Goal: Entertainment & Leisure: Browse casually

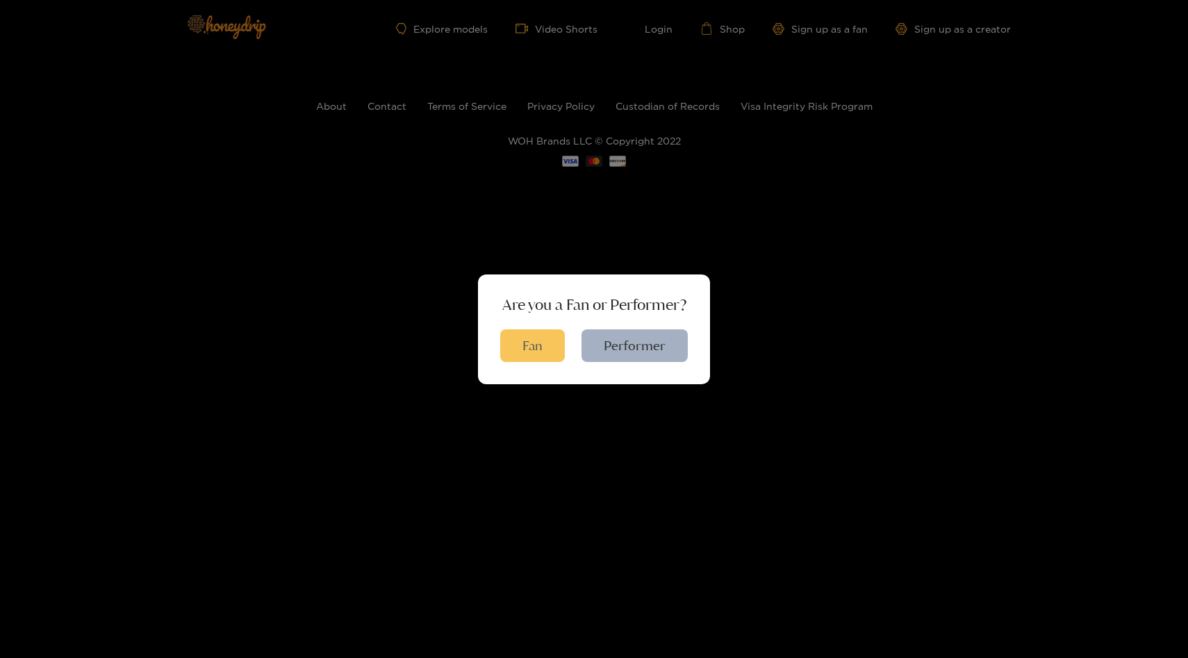
click at [536, 341] on button "Fan" at bounding box center [532, 345] width 65 height 33
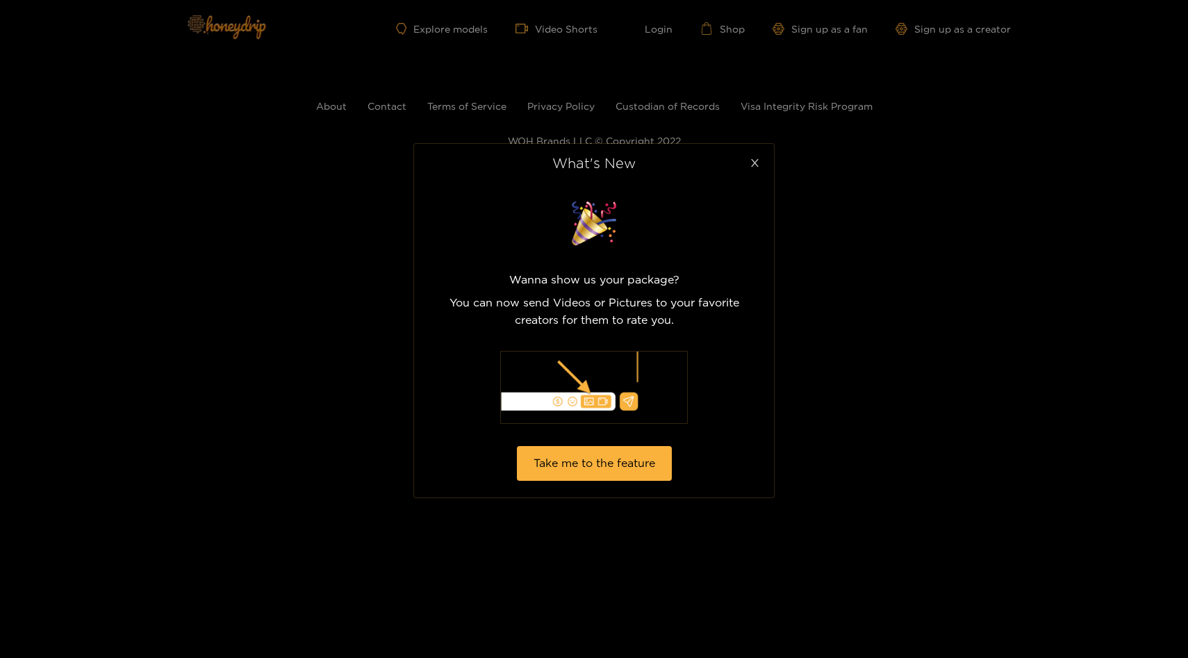
click at [751, 165] on icon "close" at bounding box center [755, 163] width 10 height 10
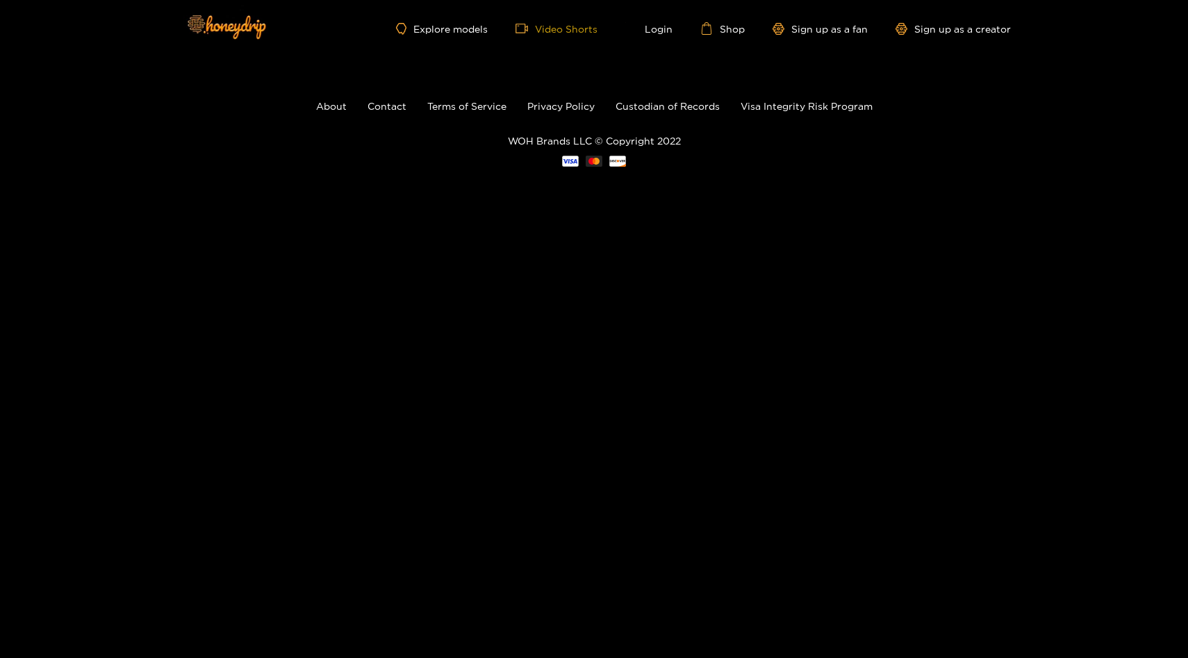
click at [563, 28] on link "Video Shorts" at bounding box center [556, 28] width 82 height 13
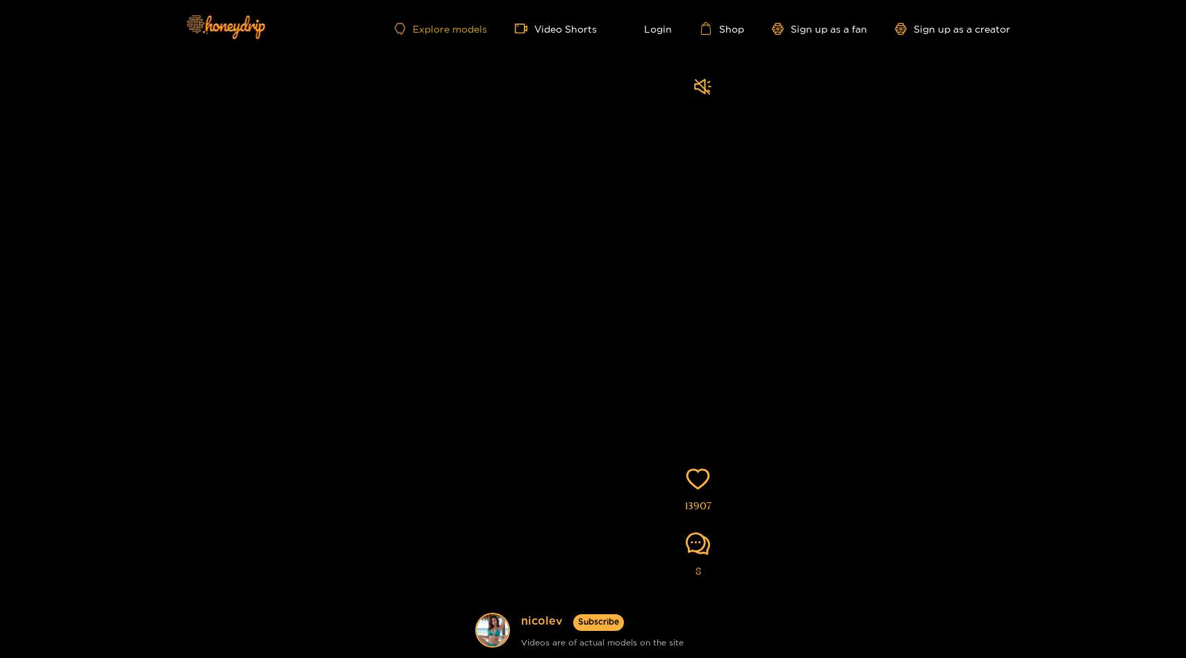
click at [468, 31] on link "Explore models" at bounding box center [441, 29] width 92 height 12
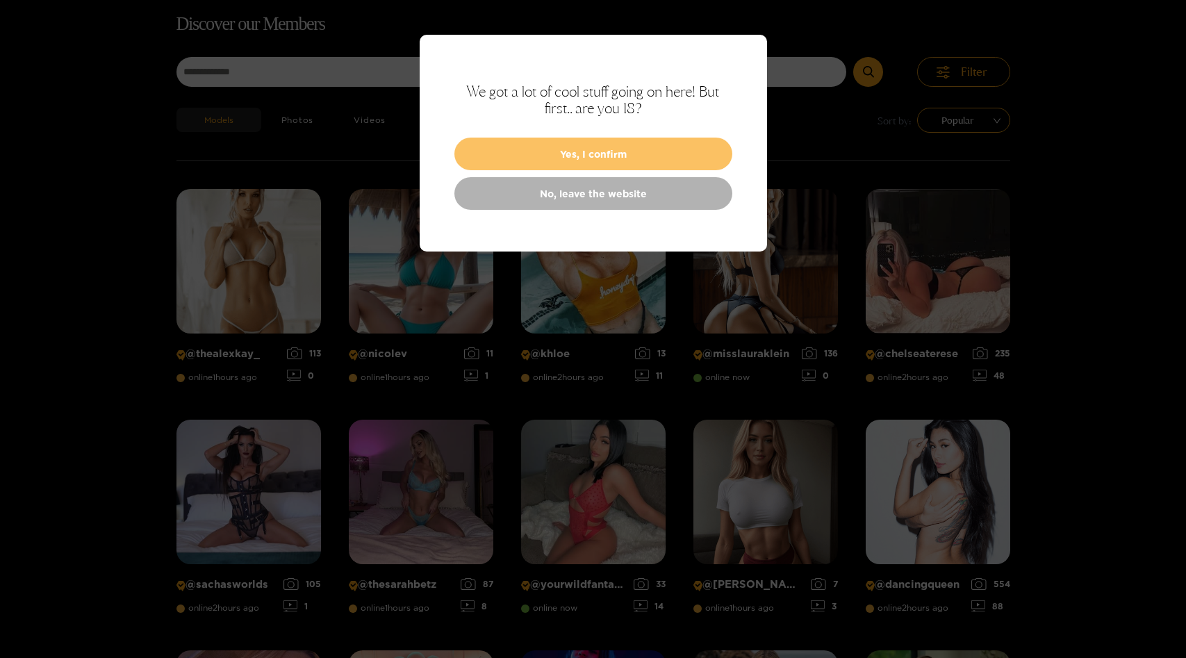
scroll to position [89, 0]
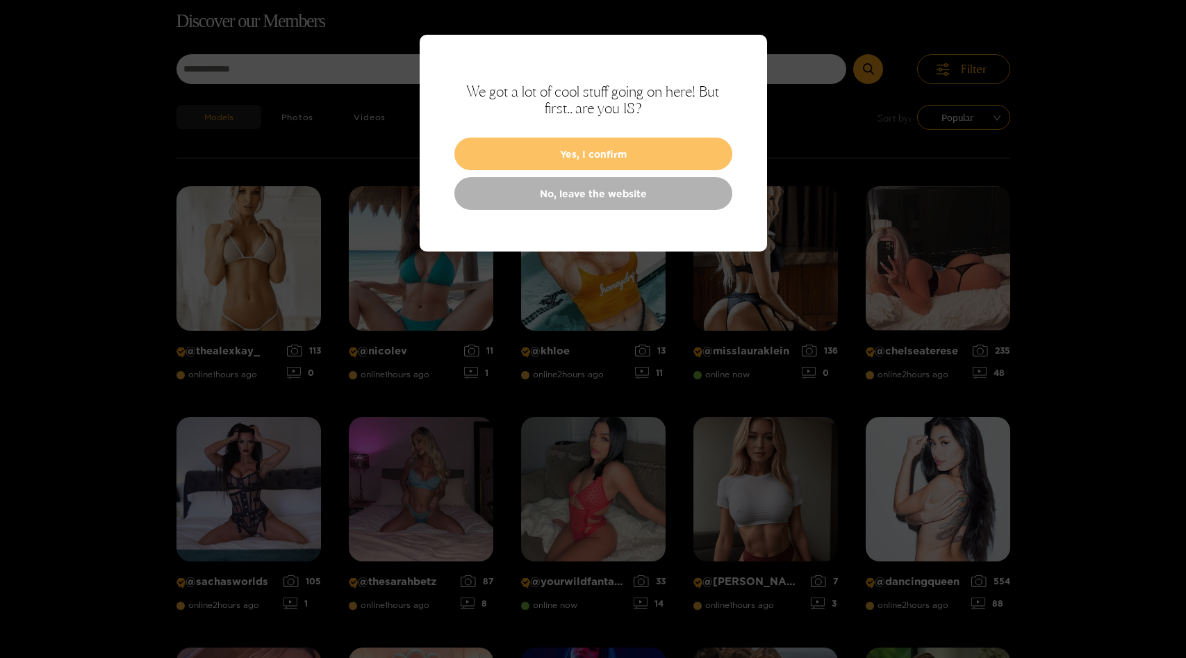
click at [592, 151] on button "Yes, I confirm" at bounding box center [593, 154] width 278 height 33
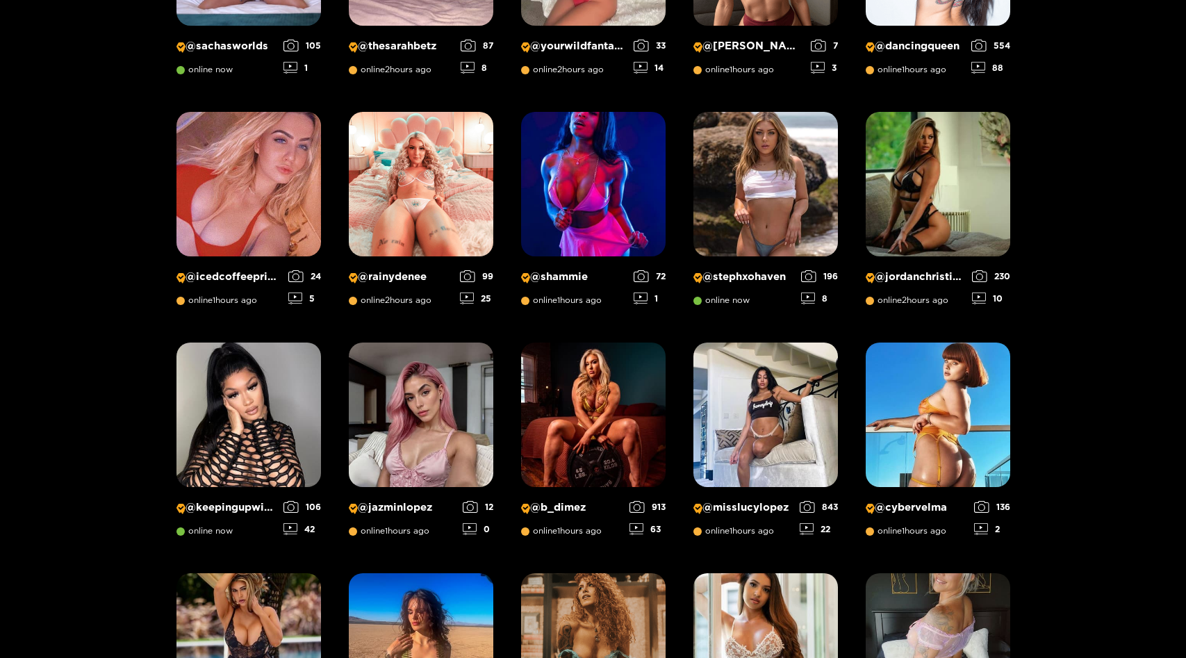
scroll to position [629, 0]
